Goal: Task Accomplishment & Management: Manage account settings

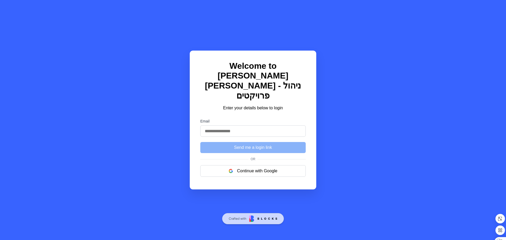
click at [236, 125] on input "Email" at bounding box center [252, 130] width 105 height 11
click at [255, 127] on input "Email" at bounding box center [252, 130] width 105 height 11
click at [253, 125] on input "Email" at bounding box center [252, 130] width 105 height 11
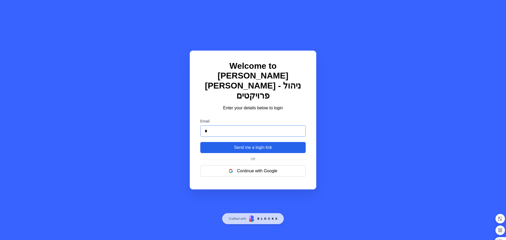
type input "*"
click at [244, 142] on button "Send me a login link" at bounding box center [252, 147] width 105 height 11
drag, startPoint x: 265, startPoint y: 128, endPoint x: 184, endPoint y: 133, distance: 81.4
click at [178, 132] on div "Welcome to [PERSON_NAME] [PERSON_NAME] - ניהול פרויקטים Enter your details belo…" at bounding box center [253, 120] width 506 height 240
